Goal: Find specific page/section

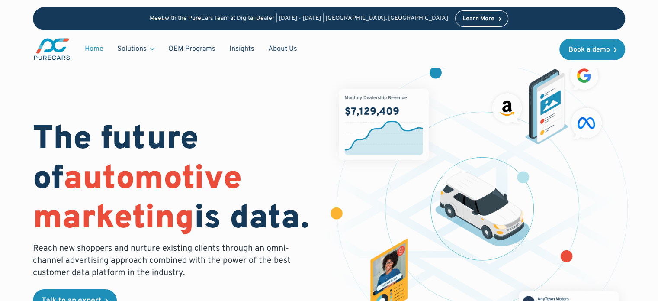
scroll to position [5, 0]
click at [277, 48] on link "About Us" at bounding box center [282, 49] width 43 height 16
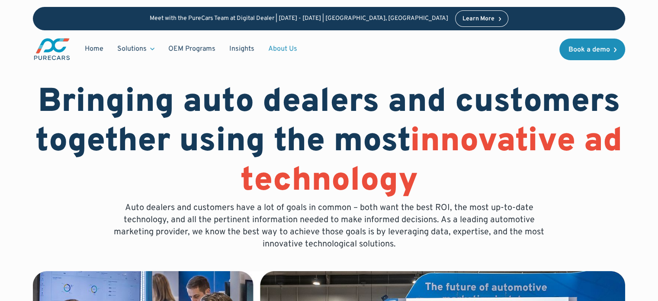
click at [287, 49] on link "About Us" at bounding box center [282, 49] width 43 height 16
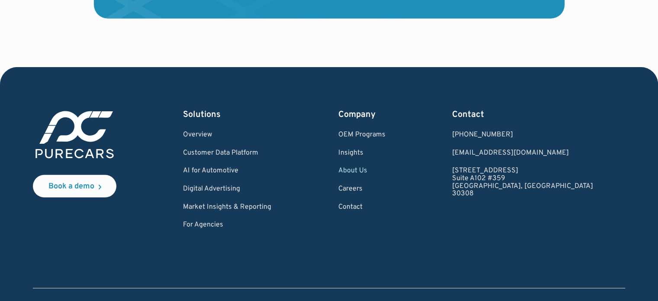
scroll to position [2559, 0]
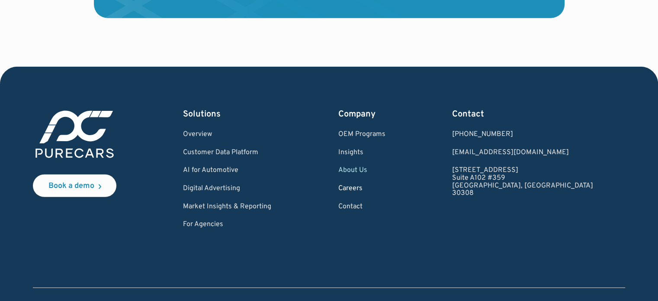
click at [385, 187] on link "Careers" at bounding box center [361, 189] width 47 height 8
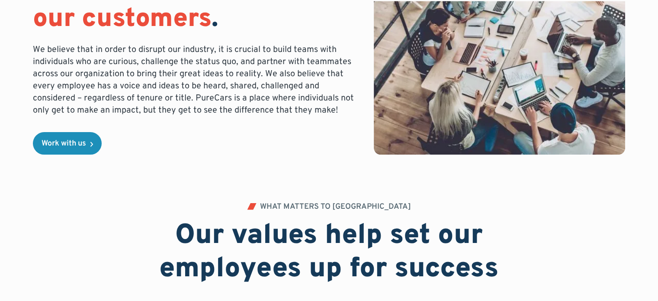
scroll to position [203, 0]
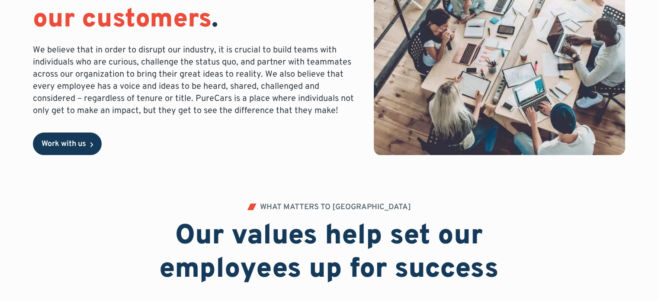
click at [79, 145] on div "Work with us" at bounding box center [64, 144] width 45 height 8
